Goal: Information Seeking & Learning: Check status

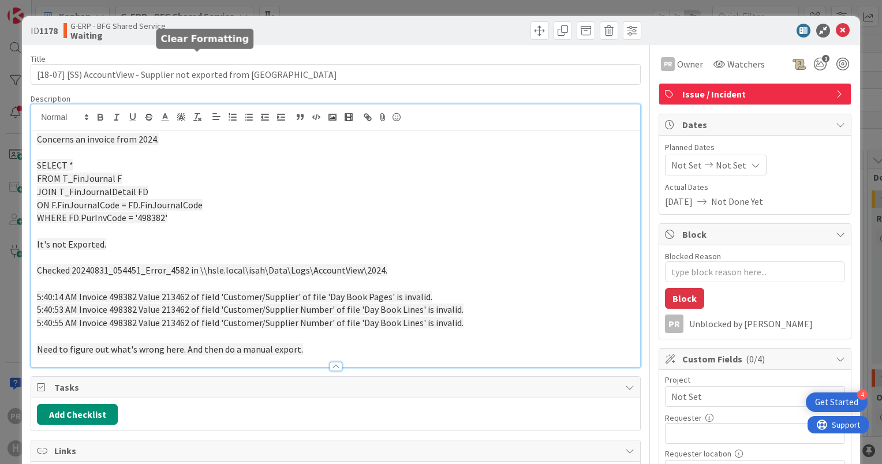
scroll to position [58, 0]
click at [836, 30] on icon at bounding box center [843, 31] width 14 height 14
click at [836, 29] on icon at bounding box center [843, 31] width 14 height 14
click at [836, 25] on icon at bounding box center [843, 31] width 14 height 14
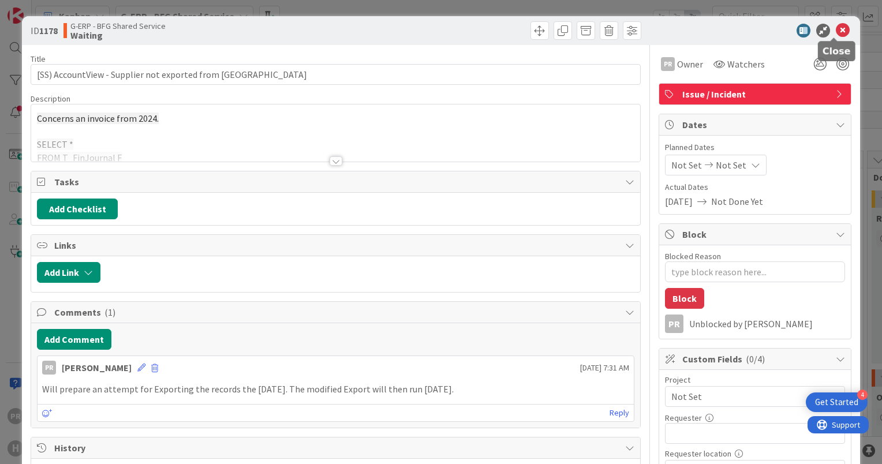
click at [836, 28] on icon at bounding box center [843, 31] width 14 height 14
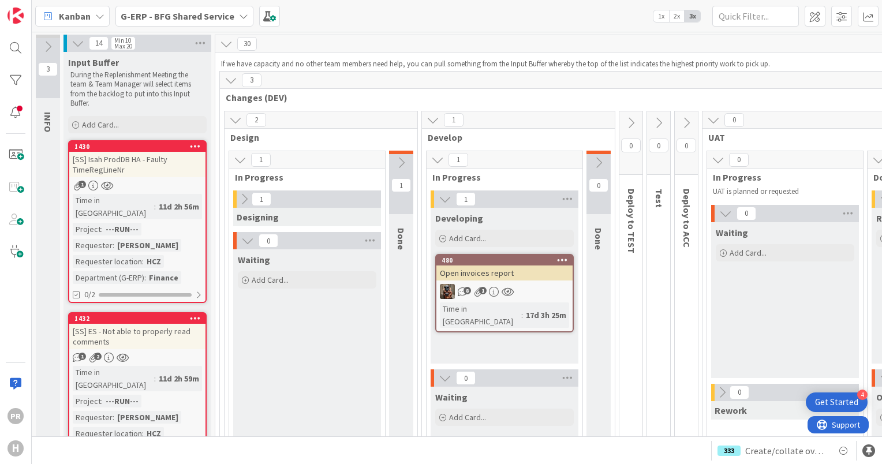
click at [204, 20] on b "G-ERP - BFG Shared Service" at bounding box center [178, 16] width 114 height 12
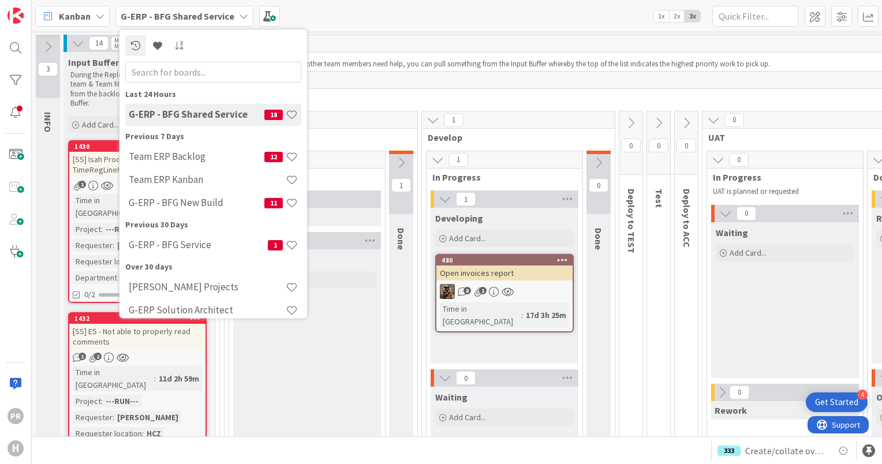
click at [360, 99] on span "Changes (DEV)" at bounding box center [707, 98] width 962 height 12
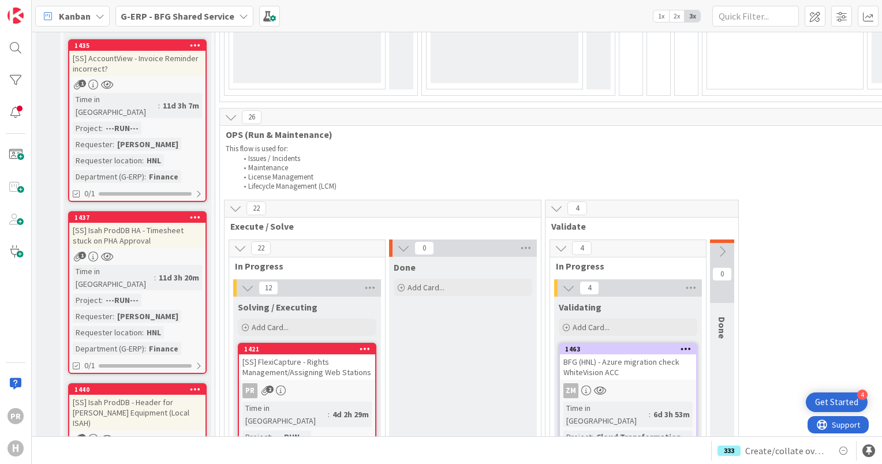
scroll to position [459, 0]
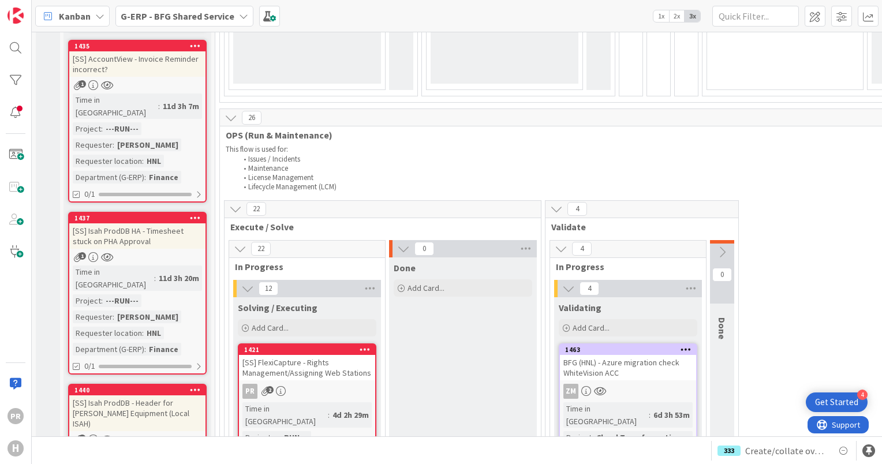
click at [136, 223] on div "[SS] Isah ProdDB HA - Timesheet stuck on PHA Approval" at bounding box center [137, 235] width 136 height 25
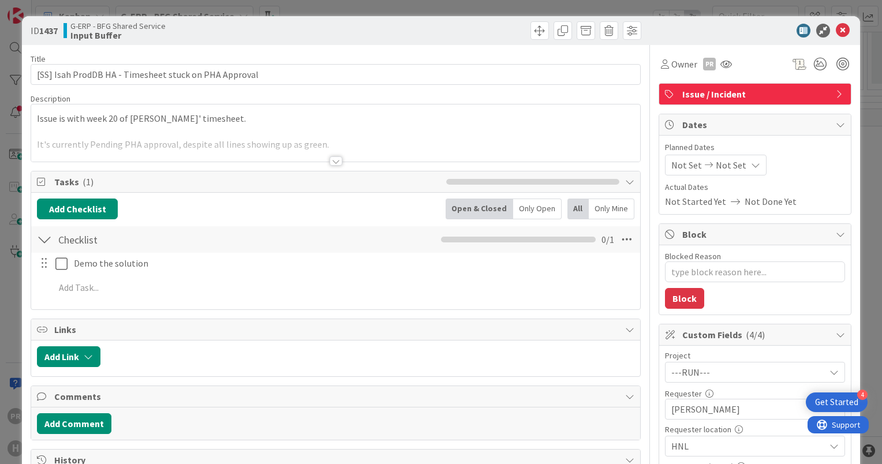
type textarea "x"
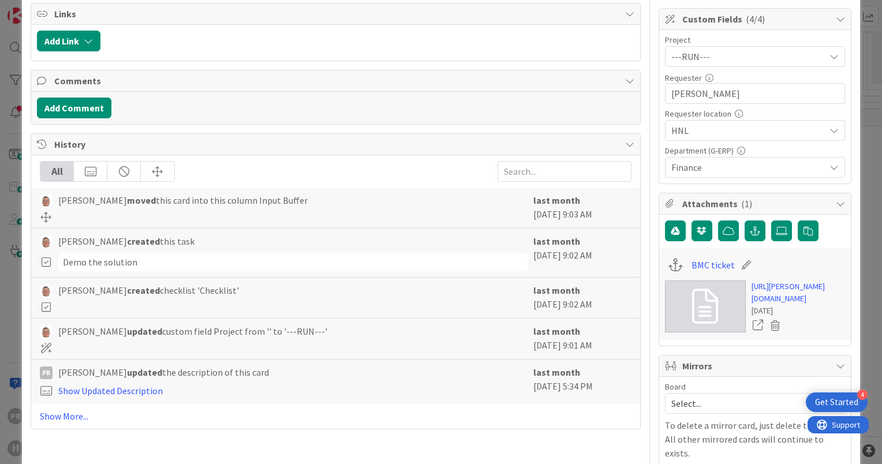
scroll to position [320, 0]
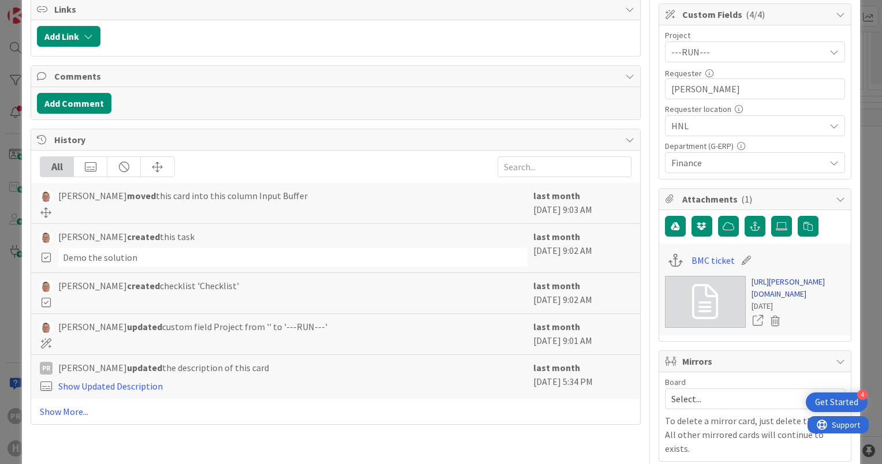
click at [775, 287] on link "https://huisman-smartit.onbmc.com/smartit/app/#/incident/AGGF4KX6HRENQATAHJSOTA…" at bounding box center [797, 288] width 93 height 24
